Goal: Transaction & Acquisition: Purchase product/service

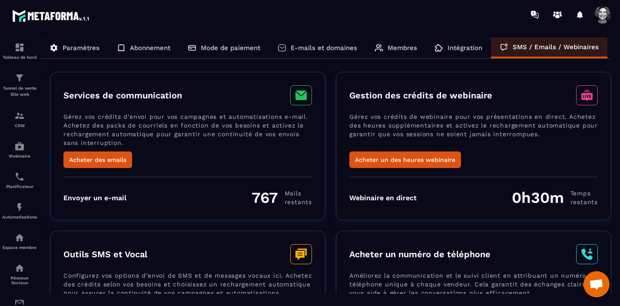
scroll to position [10496, 0]
click at [417, 159] on button "Acheter un des heures webinaire" at bounding box center [405, 159] width 112 height 17
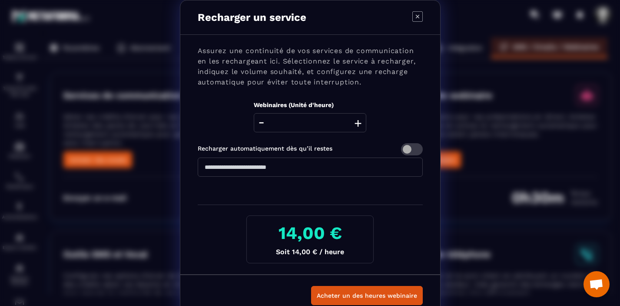
click at [359, 122] on button "+" at bounding box center [358, 122] width 12 height 19
click at [416, 17] on icon "Modal window" at bounding box center [418, 16] width 10 height 10
type input "*"
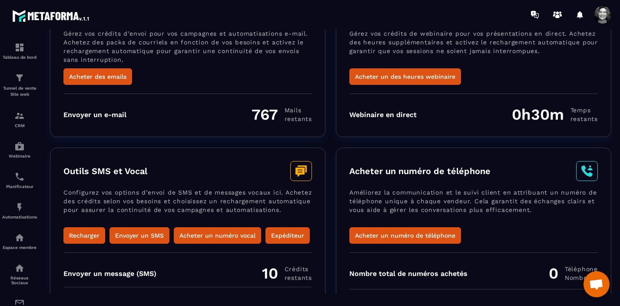
scroll to position [122, 0]
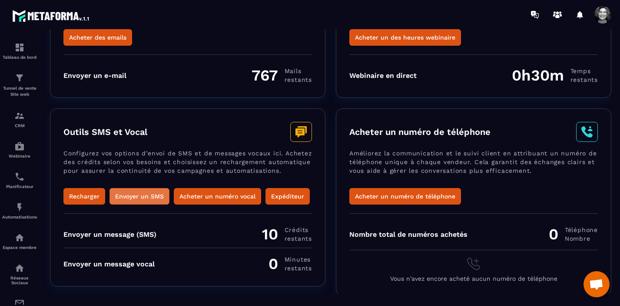
click at [143, 194] on button "Envoyer un SMS" at bounding box center [140, 196] width 60 height 17
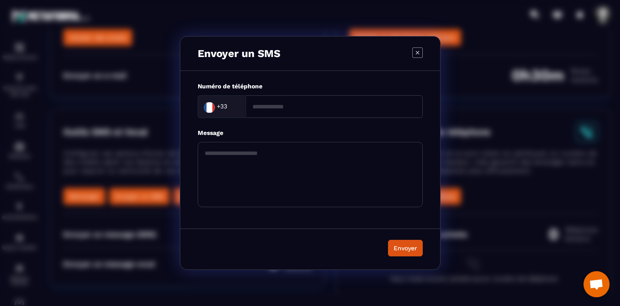
click at [415, 52] on icon "Modal window" at bounding box center [418, 52] width 10 height 10
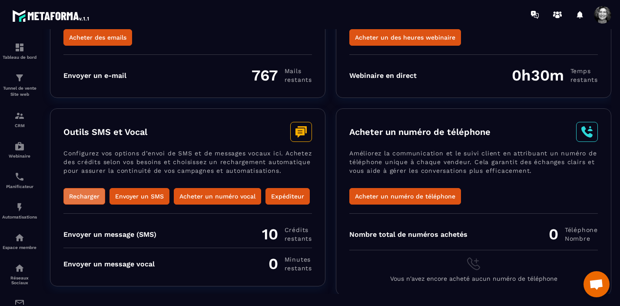
click at [84, 197] on button "Recharger" at bounding box center [84, 196] width 42 height 17
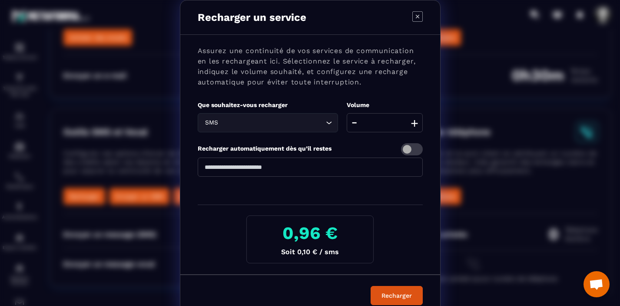
click at [415, 123] on button "+" at bounding box center [415, 122] width 12 height 19
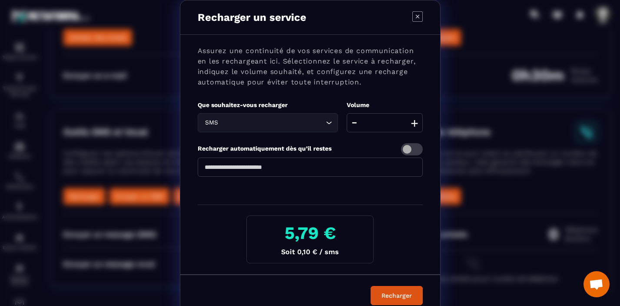
click at [415, 123] on button "+" at bounding box center [415, 122] width 12 height 19
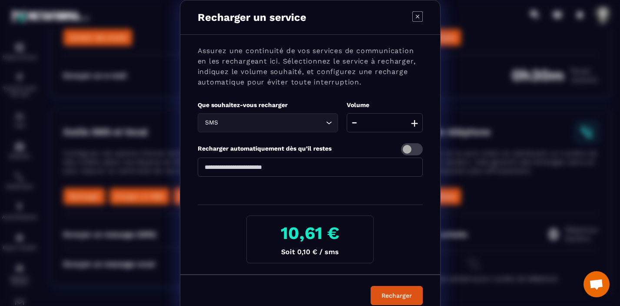
click at [415, 123] on button "+" at bounding box center [415, 122] width 12 height 19
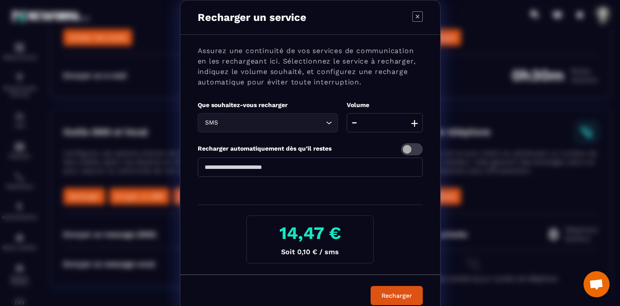
click at [415, 123] on button "+" at bounding box center [415, 122] width 12 height 19
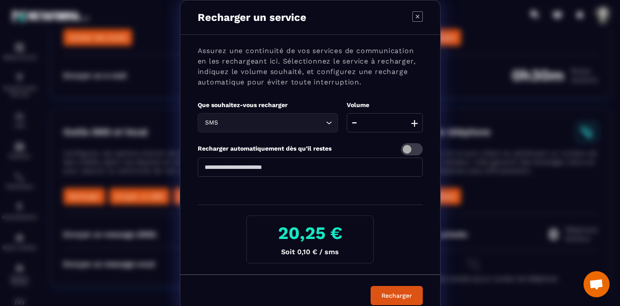
click at [415, 123] on button "+" at bounding box center [415, 122] width 12 height 19
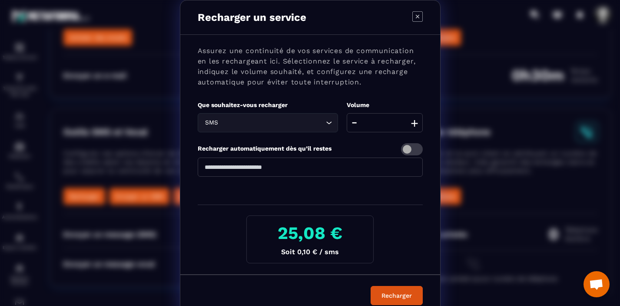
click at [415, 123] on button "+" at bounding box center [415, 122] width 12 height 19
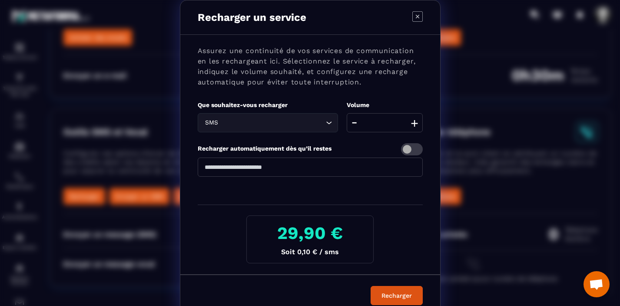
click at [415, 123] on button "+" at bounding box center [415, 122] width 12 height 19
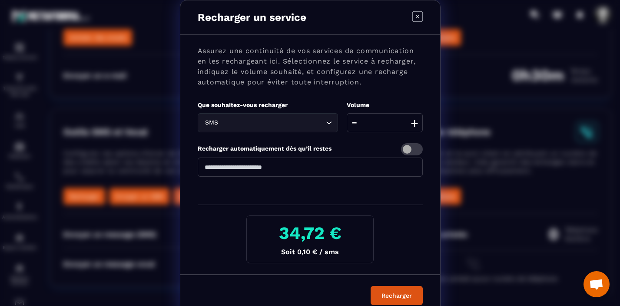
click at [415, 123] on button "+" at bounding box center [415, 122] width 12 height 19
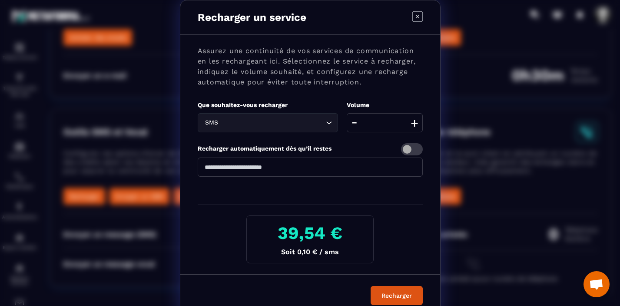
click at [415, 123] on button "+" at bounding box center [415, 122] width 12 height 19
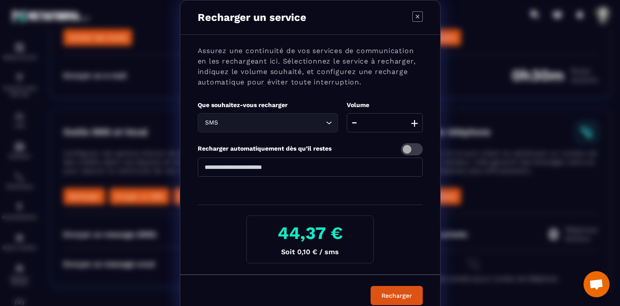
click at [415, 123] on button "+" at bounding box center [415, 122] width 12 height 19
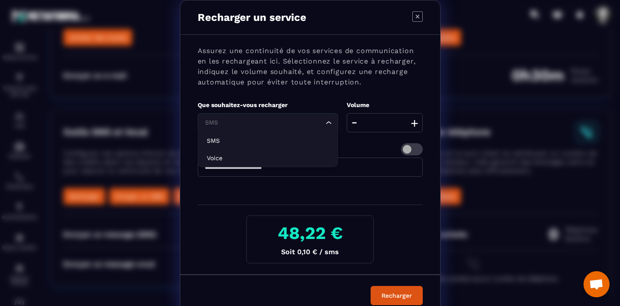
click at [330, 123] on icon "Search for option" at bounding box center [329, 122] width 9 height 9
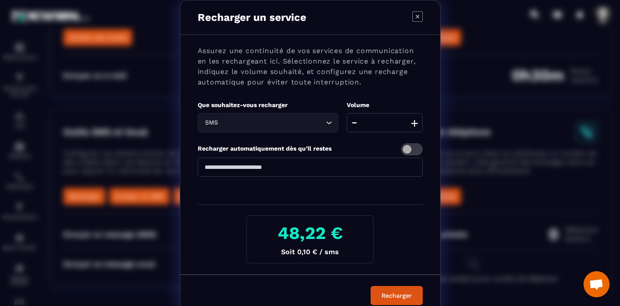
click at [416, 20] on icon "Modal window" at bounding box center [418, 16] width 10 height 10
type input "**"
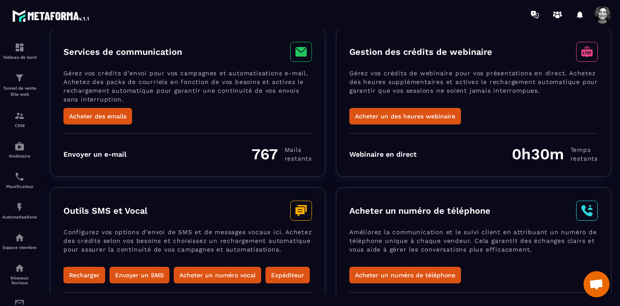
scroll to position [0, 0]
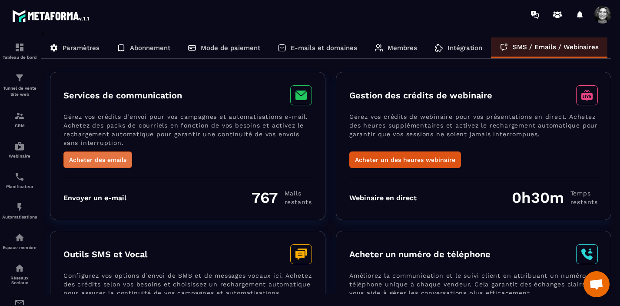
click at [103, 160] on button "Acheter des emails" at bounding box center [97, 159] width 69 height 17
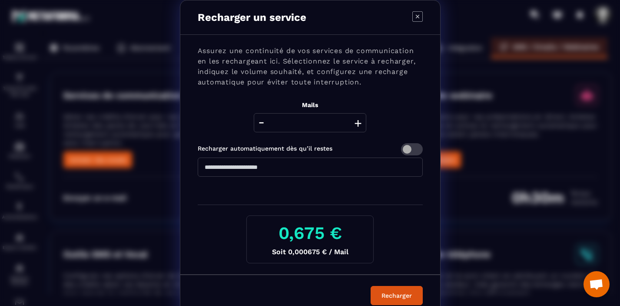
click at [359, 123] on button "+" at bounding box center [358, 122] width 12 height 19
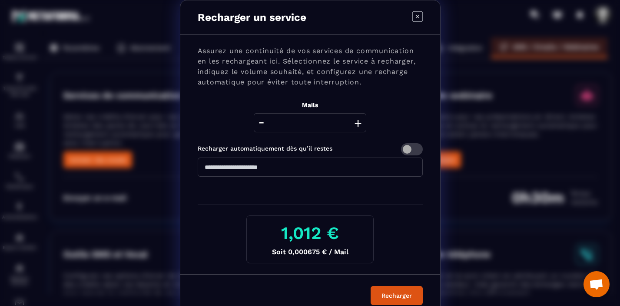
click at [359, 123] on button "+" at bounding box center [358, 122] width 12 height 19
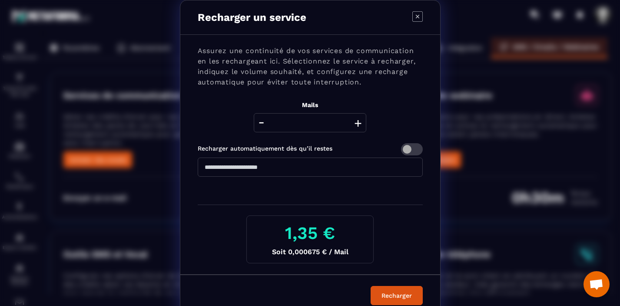
click at [359, 123] on button "+" at bounding box center [358, 122] width 12 height 19
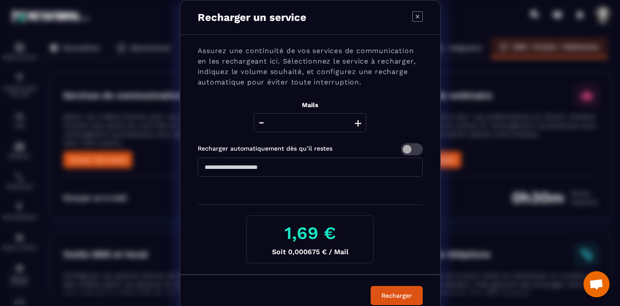
click at [359, 123] on button "+" at bounding box center [358, 122] width 12 height 19
click at [359, 124] on button "+" at bounding box center [358, 122] width 12 height 19
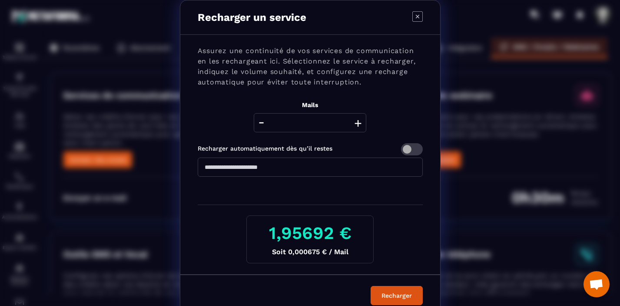
click at [359, 124] on button "+" at bounding box center [358, 122] width 12 height 19
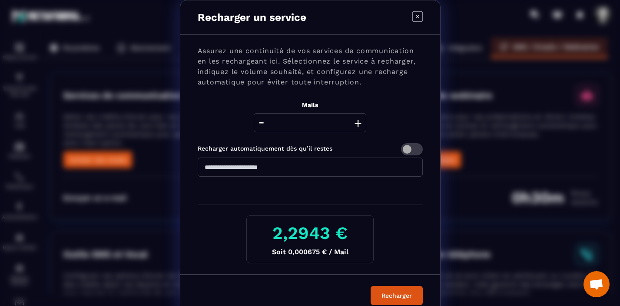
click at [359, 124] on button "+" at bounding box center [358, 122] width 12 height 19
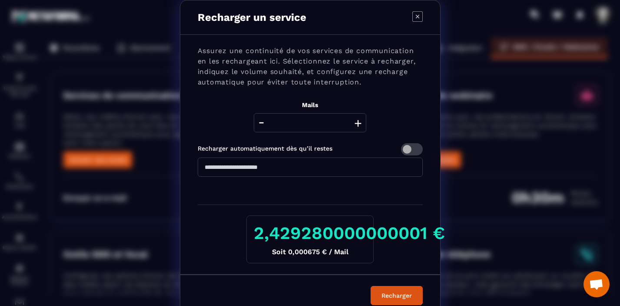
click at [359, 124] on button "+" at bounding box center [358, 122] width 12 height 19
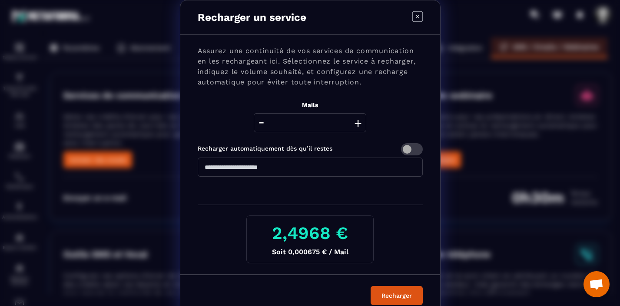
click at [359, 124] on button "+" at bounding box center [358, 122] width 12 height 19
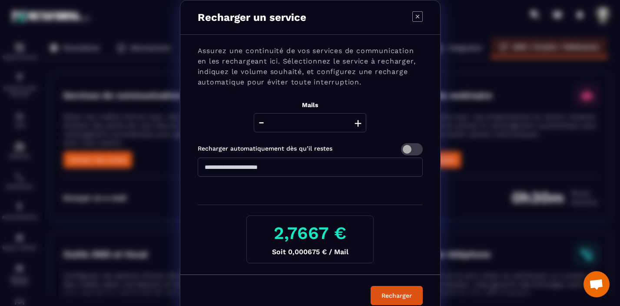
click at [359, 124] on button "+" at bounding box center [358, 122] width 12 height 19
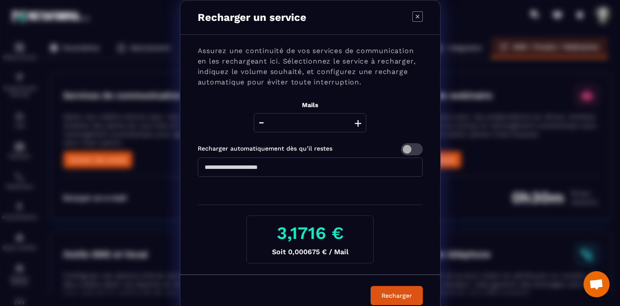
click at [359, 124] on button "+" at bounding box center [358, 122] width 12 height 19
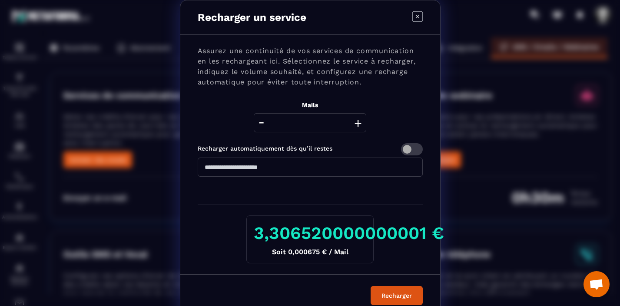
click at [359, 124] on button "+" at bounding box center [358, 122] width 12 height 19
type input "****"
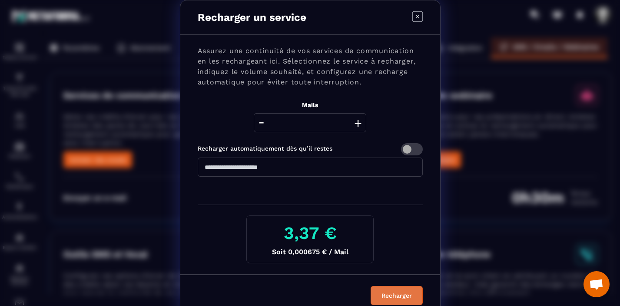
click at [393, 297] on div "Recharger" at bounding box center [396, 295] width 41 height 9
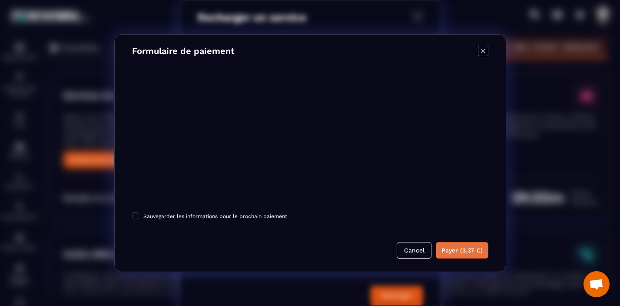
click at [462, 251] on button "Payer (3,37 €)" at bounding box center [462, 249] width 53 height 17
